Goal: Navigation & Orientation: Understand site structure

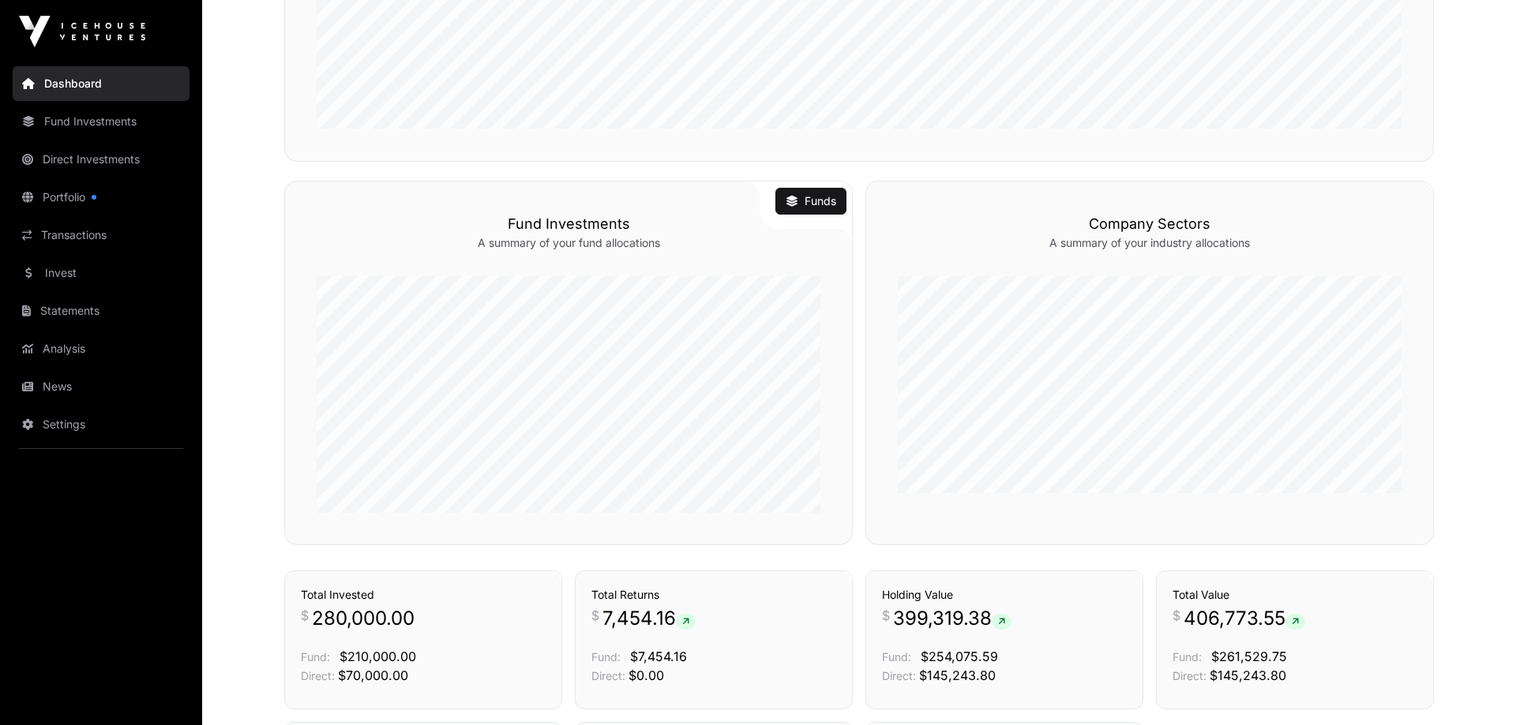
scroll to position [993, 0]
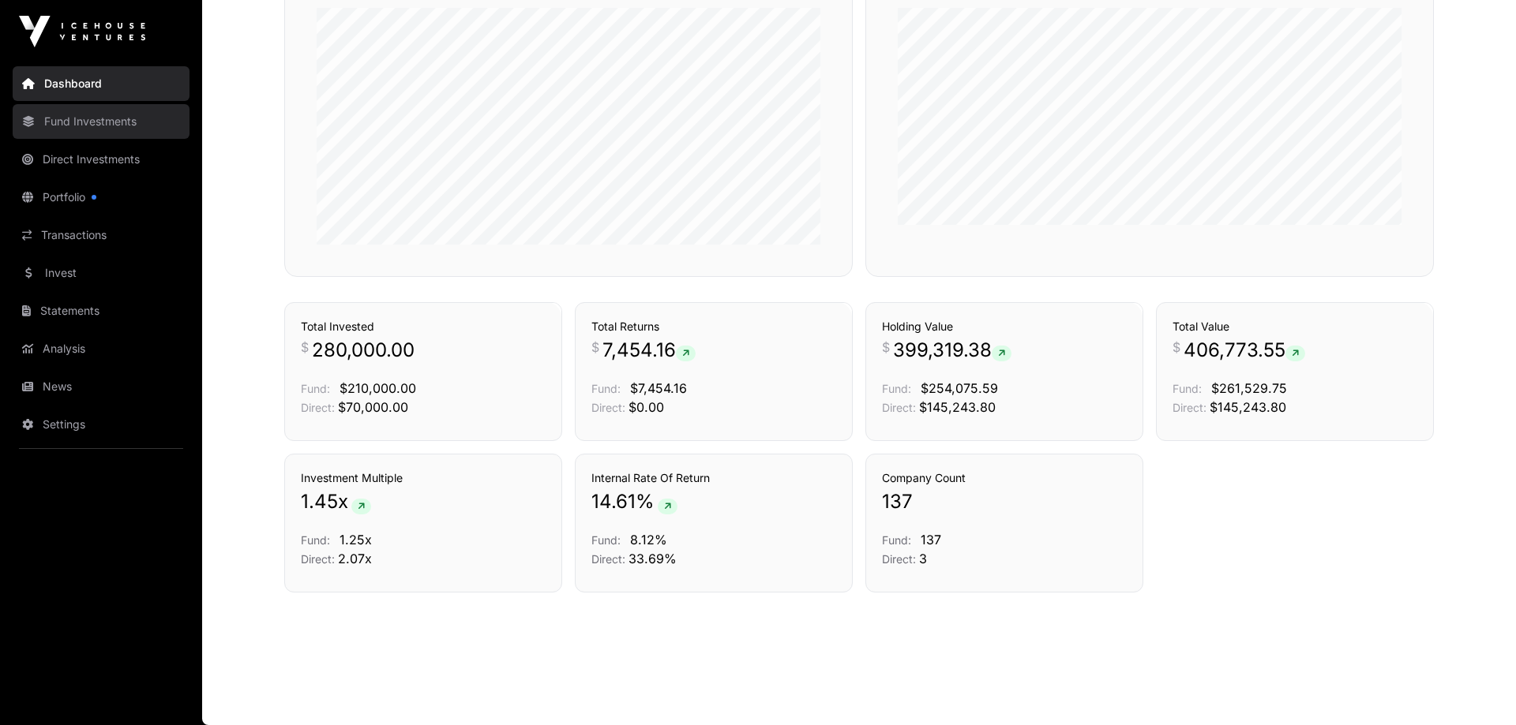
click at [58, 118] on link "Fund Investments" at bounding box center [101, 121] width 177 height 35
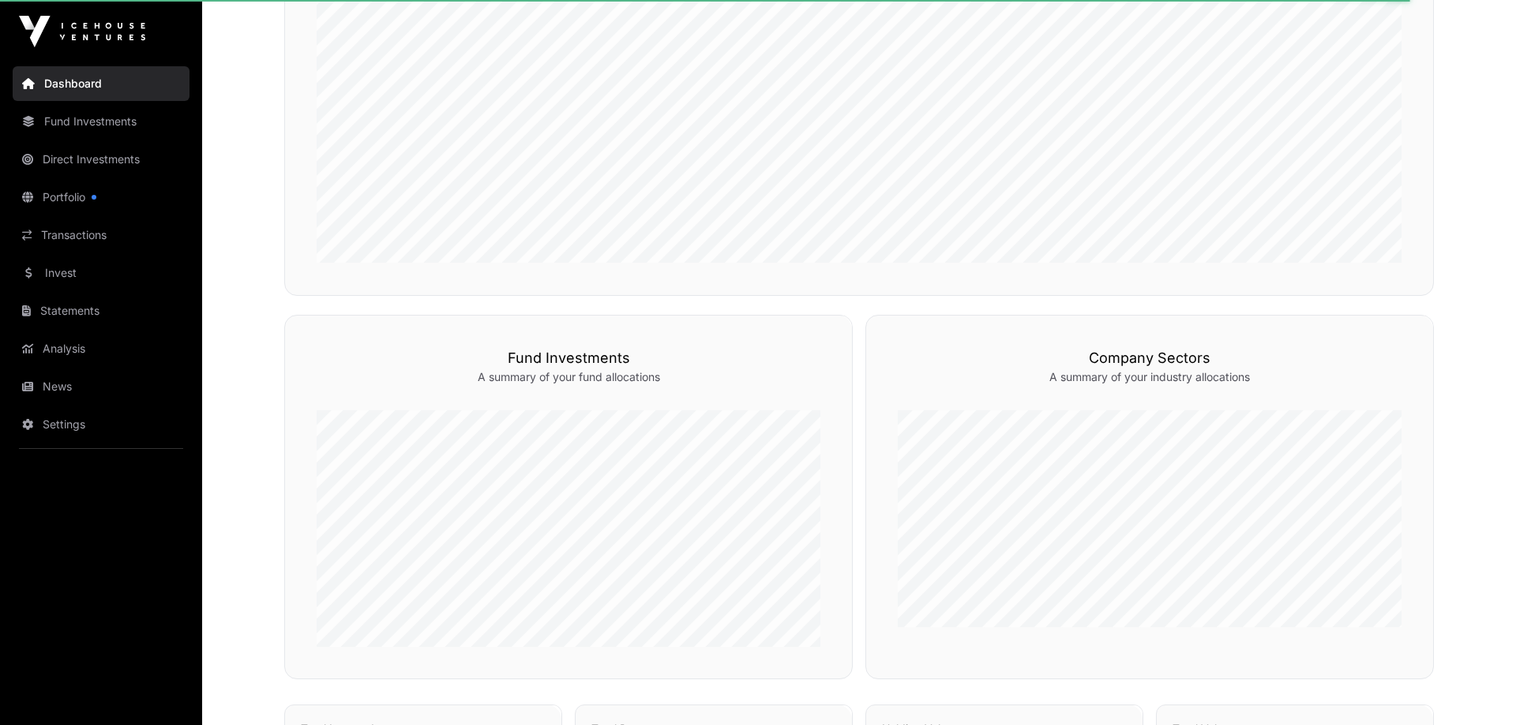
scroll to position [188, 0]
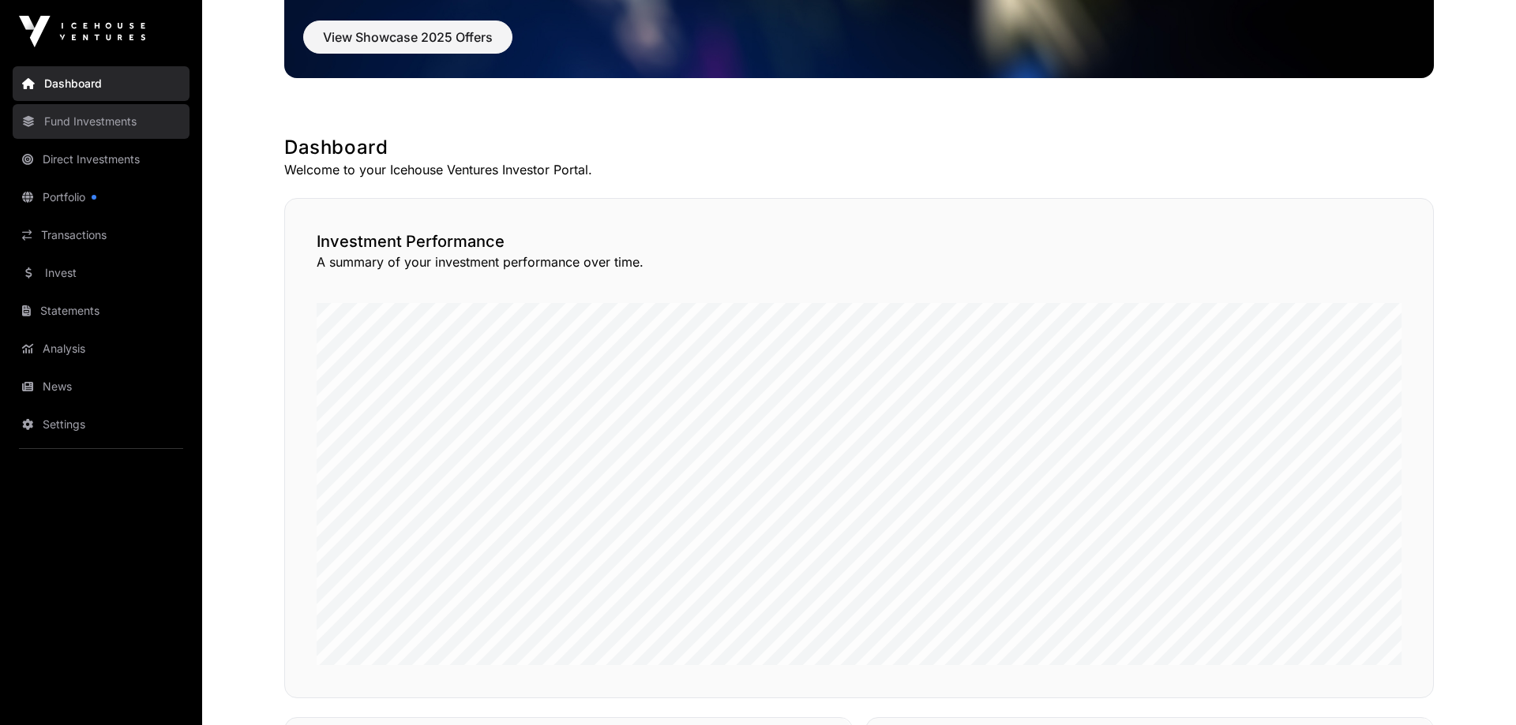
click at [77, 122] on link "Fund Investments" at bounding box center [101, 121] width 177 height 35
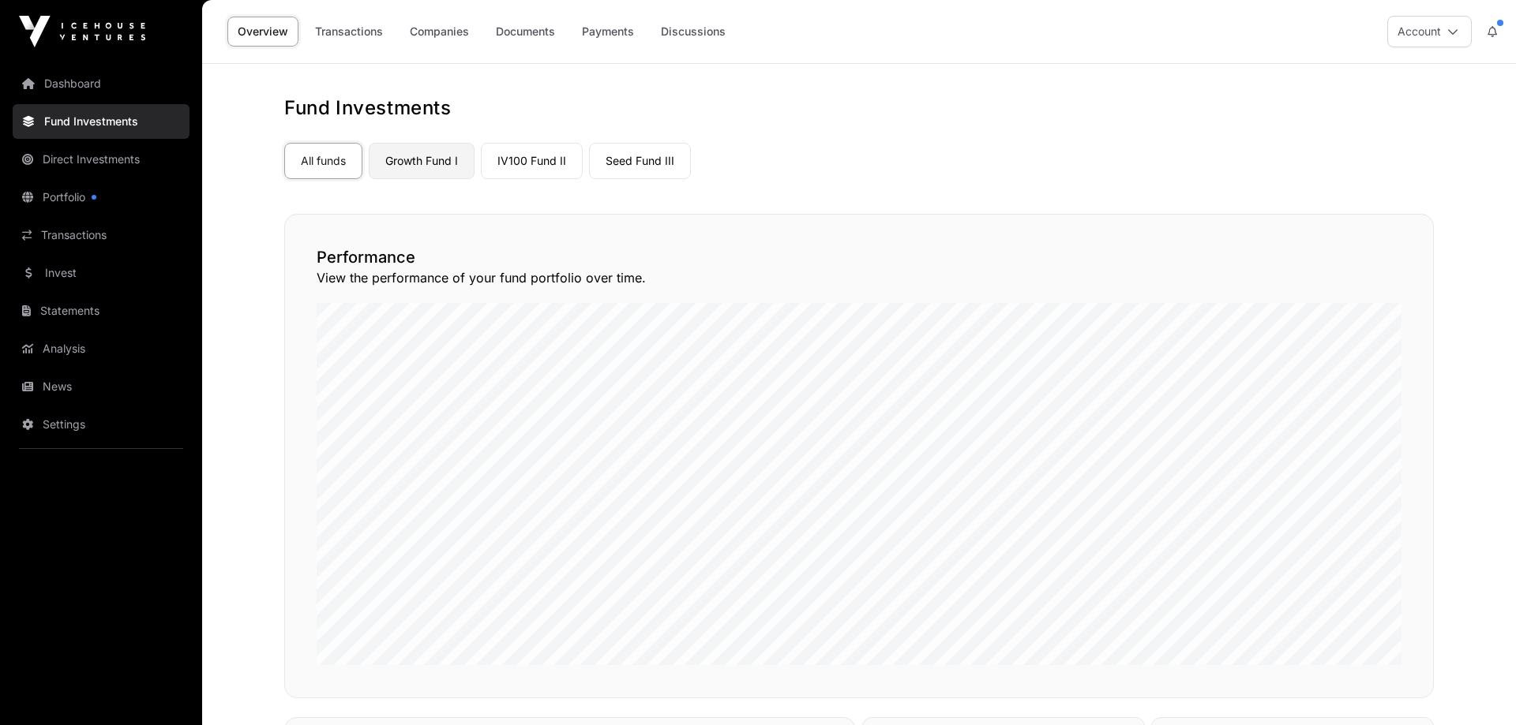
click at [444, 164] on link "Growth Fund I" at bounding box center [422, 161] width 106 height 36
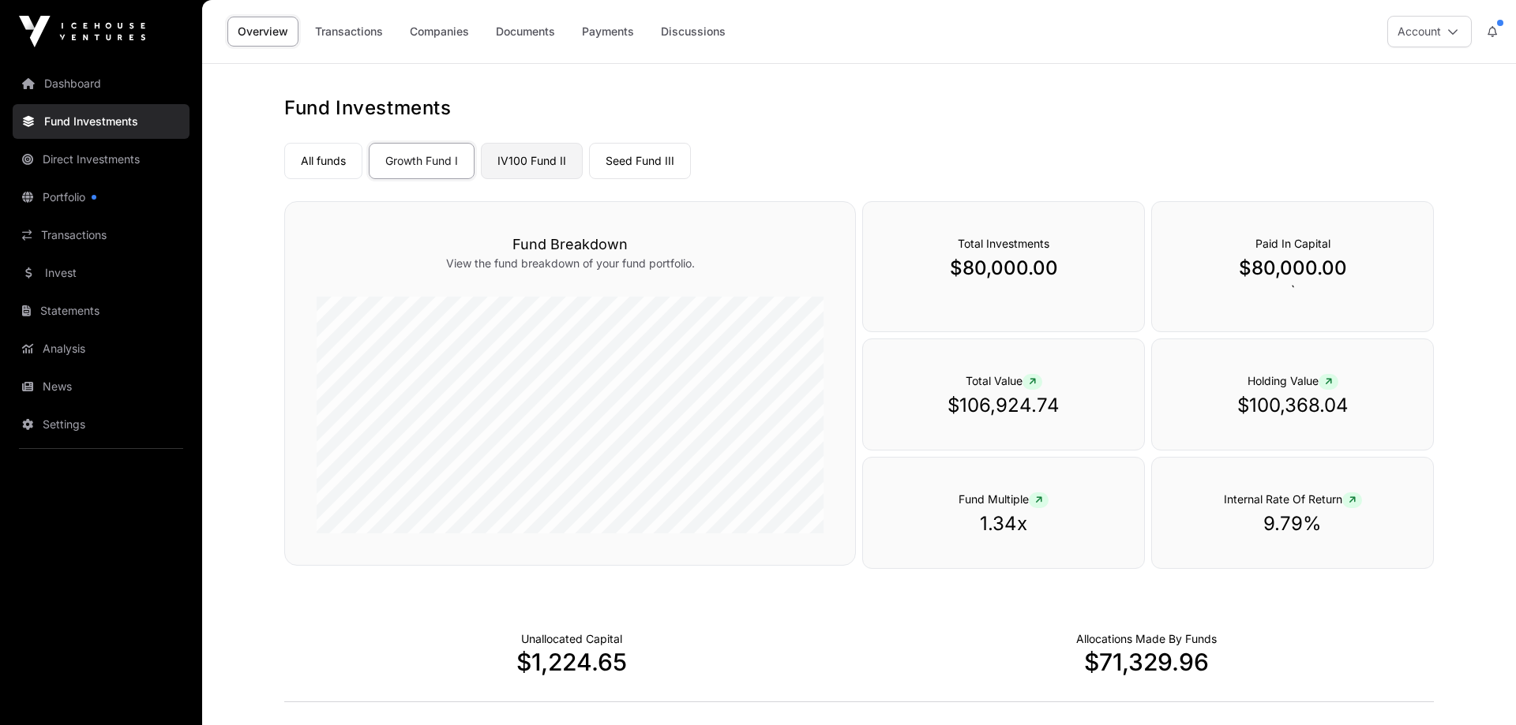
click at [543, 159] on link "IV100 Fund II" at bounding box center [532, 161] width 102 height 36
click at [644, 162] on link "Seed Fund III" at bounding box center [640, 161] width 102 height 36
click at [81, 165] on link "Direct Investments" at bounding box center [101, 159] width 177 height 35
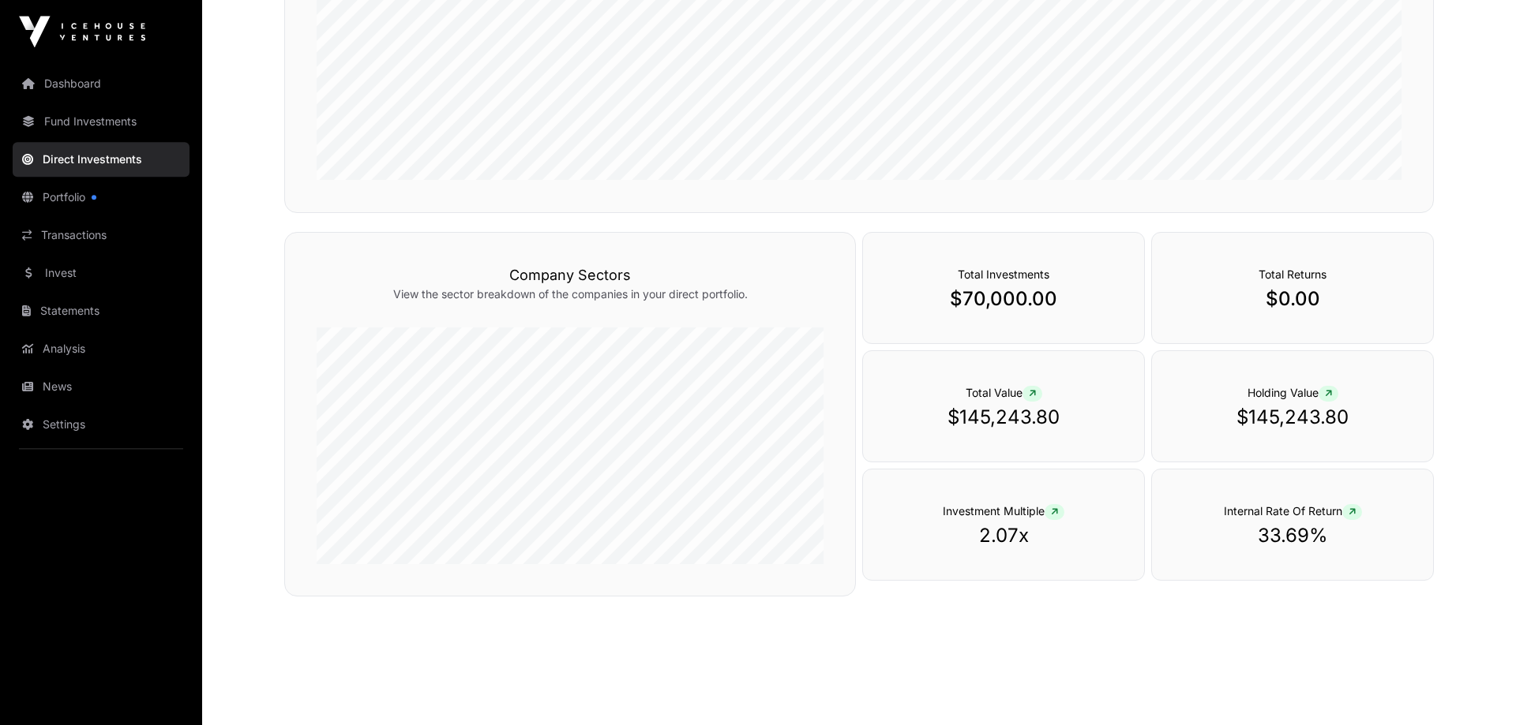
scroll to position [437, 0]
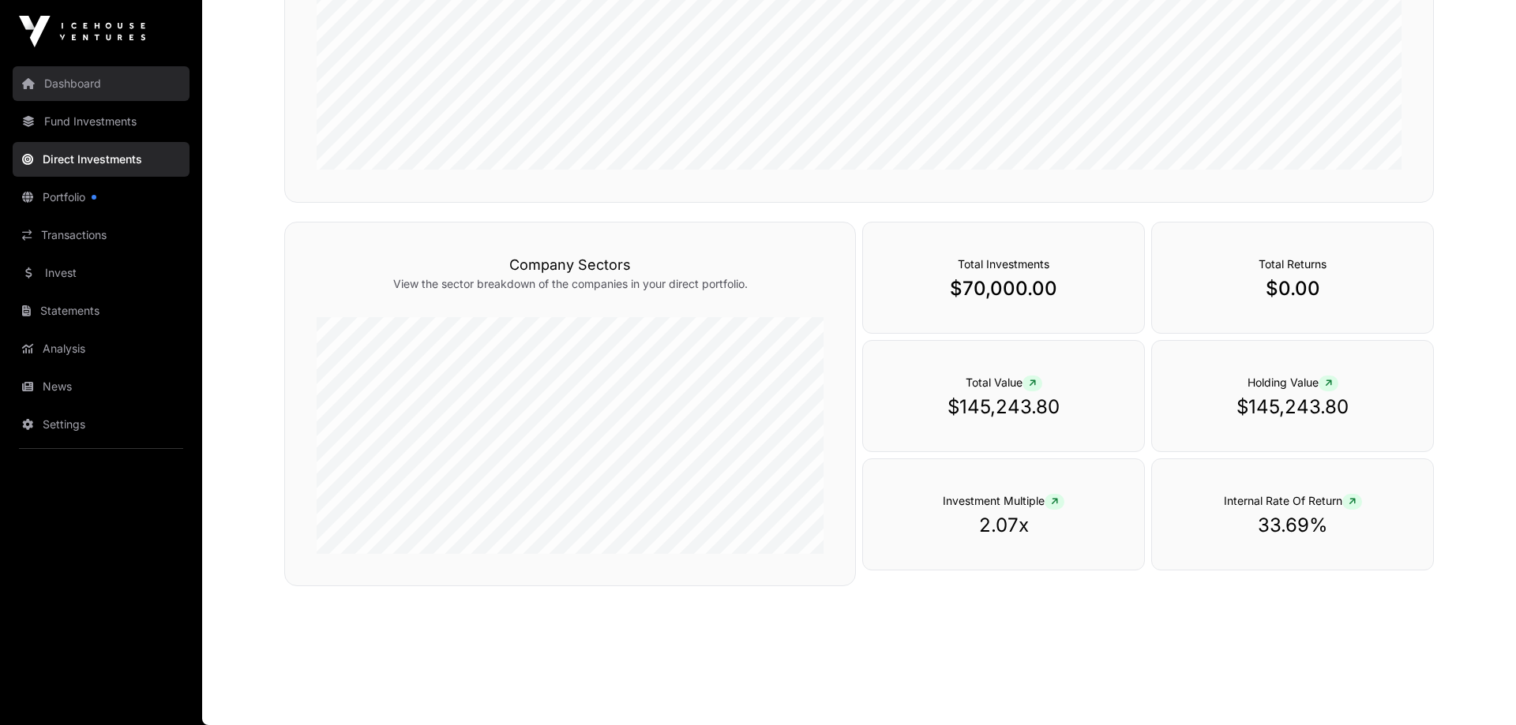
click at [48, 86] on link "Dashboard" at bounding box center [101, 83] width 177 height 35
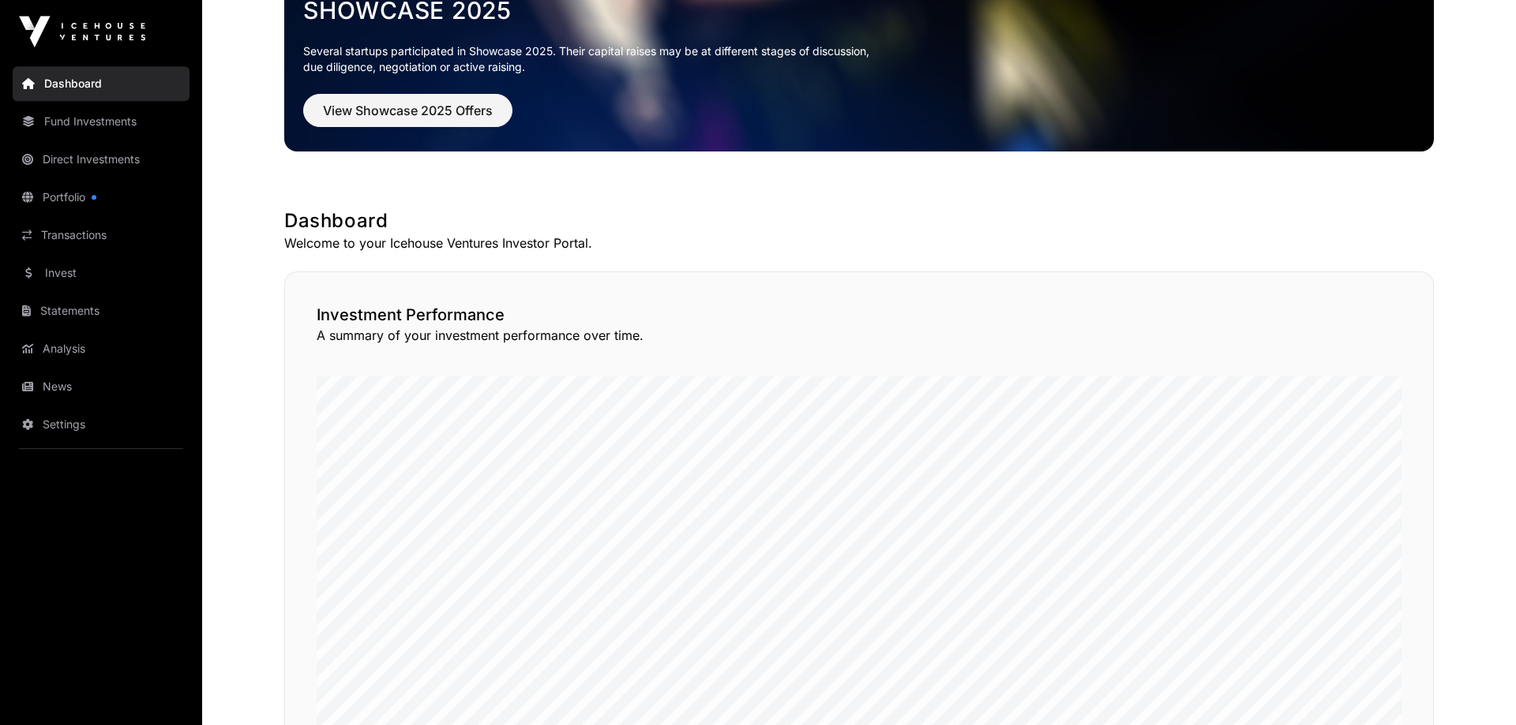
scroll to position [81, 0]
